Goal: Find contact information: Find contact information

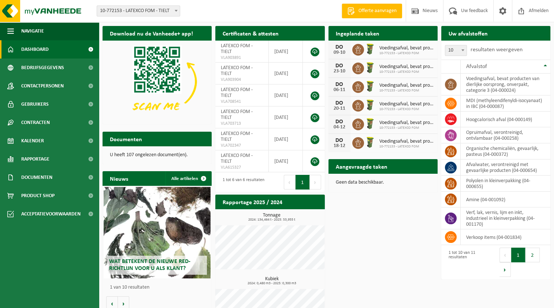
click at [380, 167] on h2 "Aangevraagde taken" at bounding box center [361, 166] width 66 height 14
click at [487, 88] on td "voedingsafval, bevat producten van dierlijke oorsprong, onverpakt, categorie 3 …" at bounding box center [505, 85] width 90 height 22
click at [487, 102] on td "MDI (methyleendifenyldi-isocyanaat) in IBC (04-000087)" at bounding box center [505, 104] width 90 height 16
click at [417, 36] on div "Ingeplande taken Bekijk uw kalender" at bounding box center [382, 33] width 109 height 15
click at [423, 169] on div "Aangevraagde taken Toon de aangevraagde taken" at bounding box center [382, 166] width 109 height 15
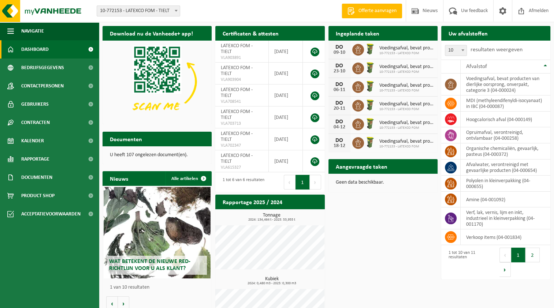
click at [423, 169] on div "Aangevraagde taken Toon de aangevraagde taken" at bounding box center [382, 166] width 109 height 15
drag, startPoint x: 365, startPoint y: 184, endPoint x: 243, endPoint y: 37, distance: 190.7
click at [365, 180] on p "Geen data beschikbaar." at bounding box center [383, 182] width 94 height 5
click at [309, 34] on div "Certificaten & attesten Bekijk uw certificaten" at bounding box center [269, 33] width 109 height 15
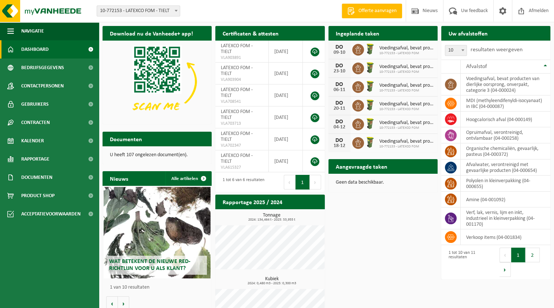
click at [309, 197] on div "Rapportage 2025 / 2024 Bekijk rapportage" at bounding box center [269, 202] width 109 height 15
click at [51, 82] on span "Contactpersonen" at bounding box center [42, 86] width 42 height 18
